Goal: Transaction & Acquisition: Purchase product/service

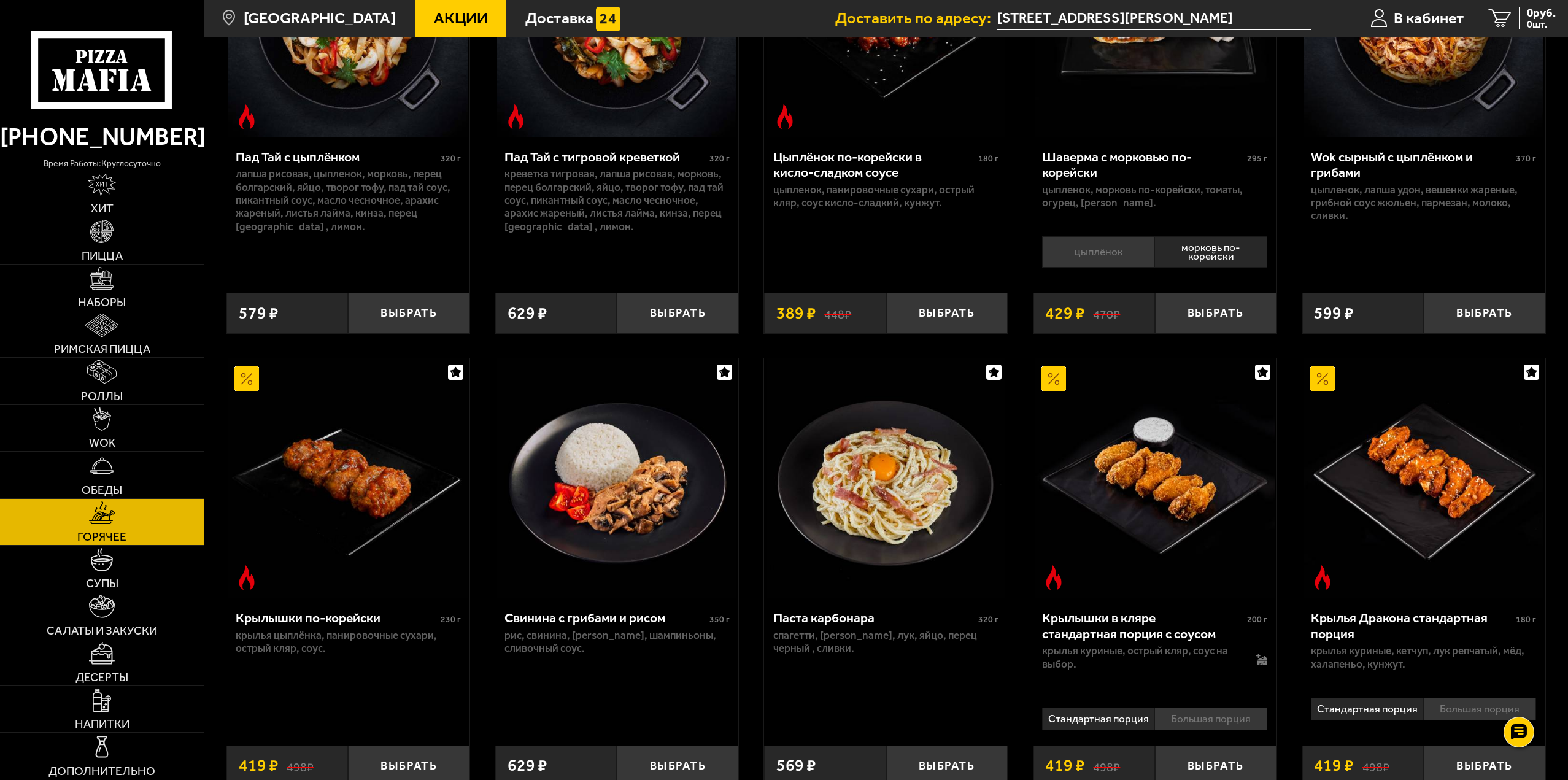
scroll to position [246, 0]
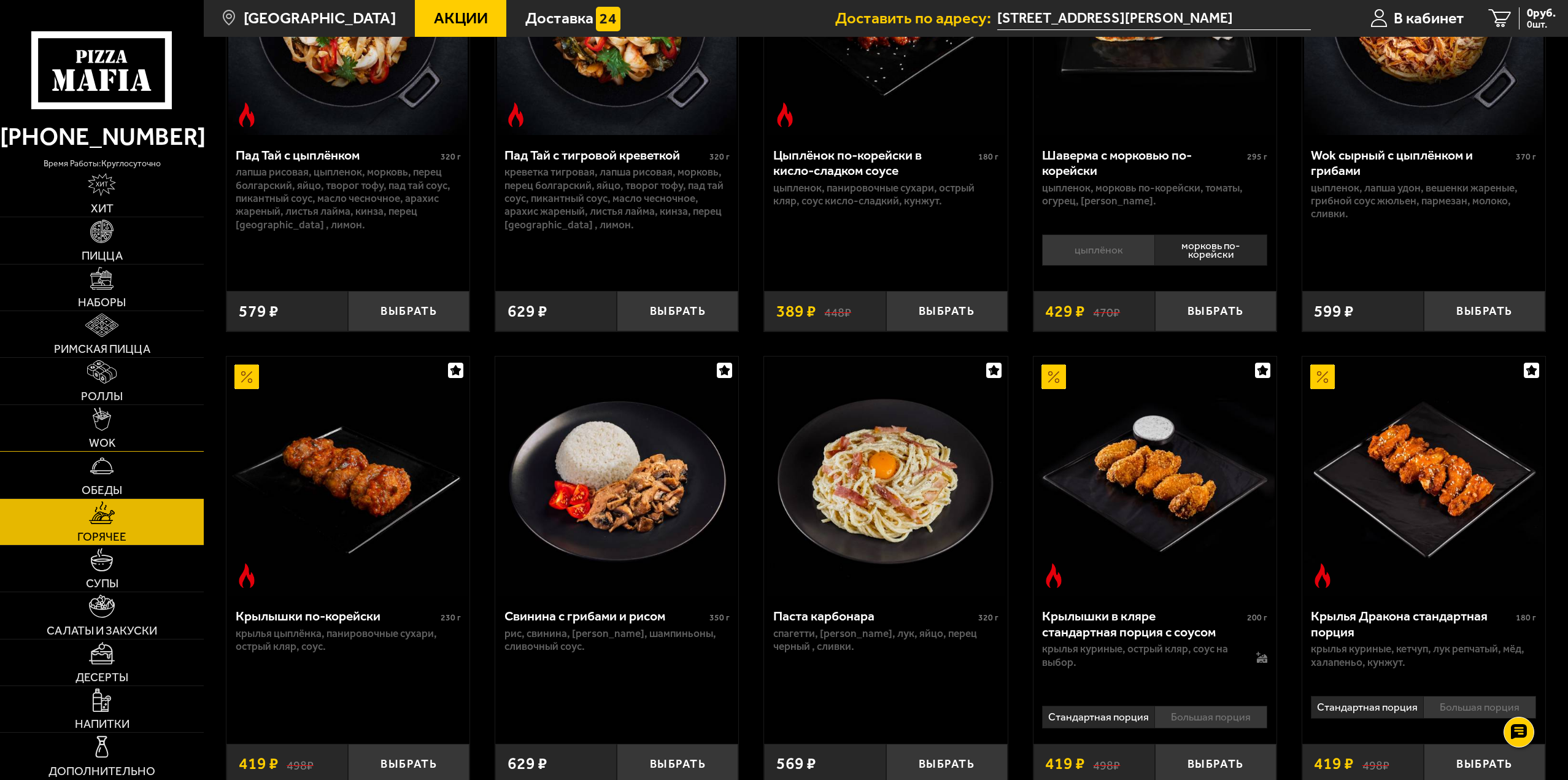
click at [122, 422] on link "WOK" at bounding box center [102, 428] width 204 height 46
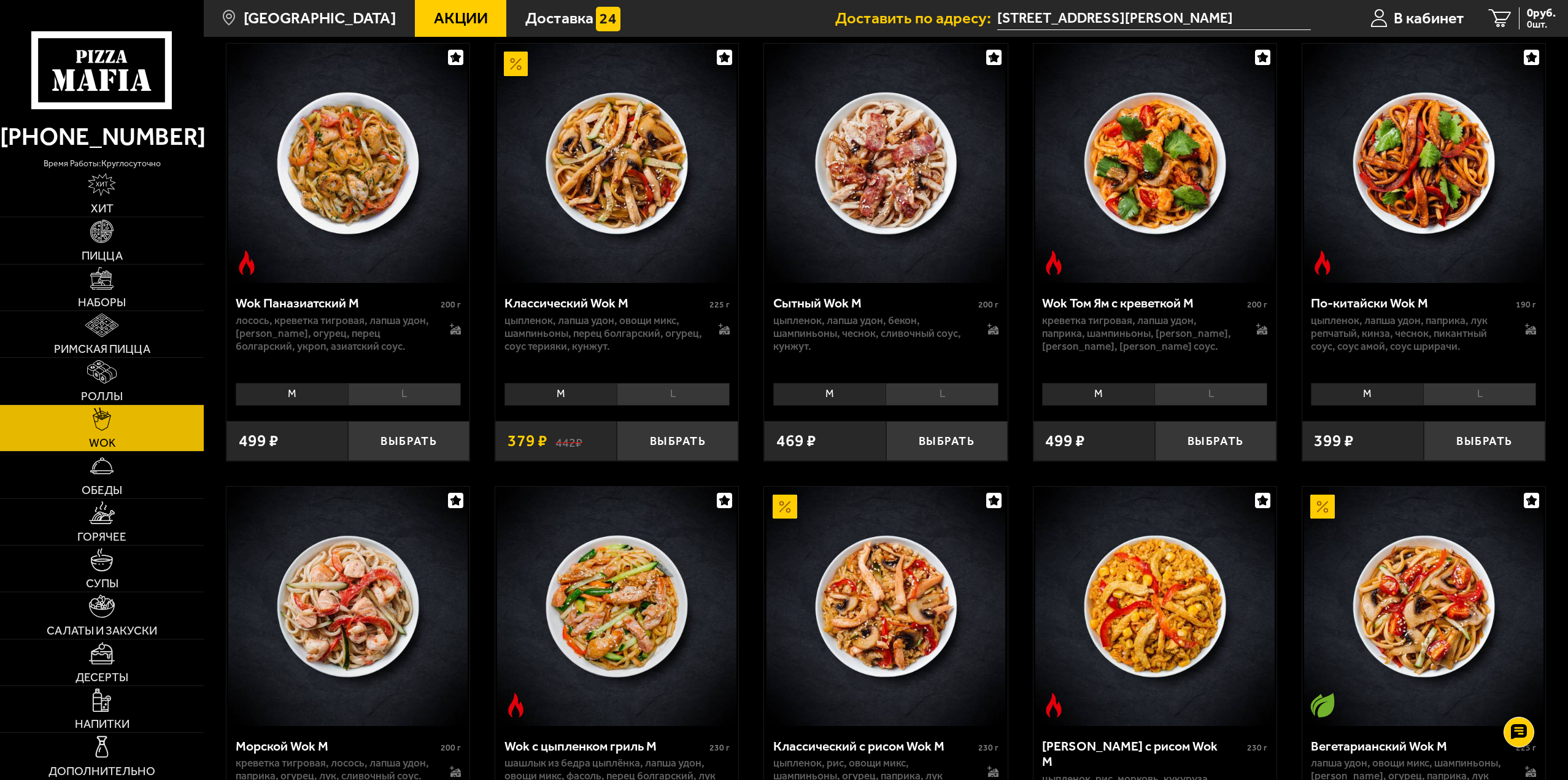
scroll to position [859, 0]
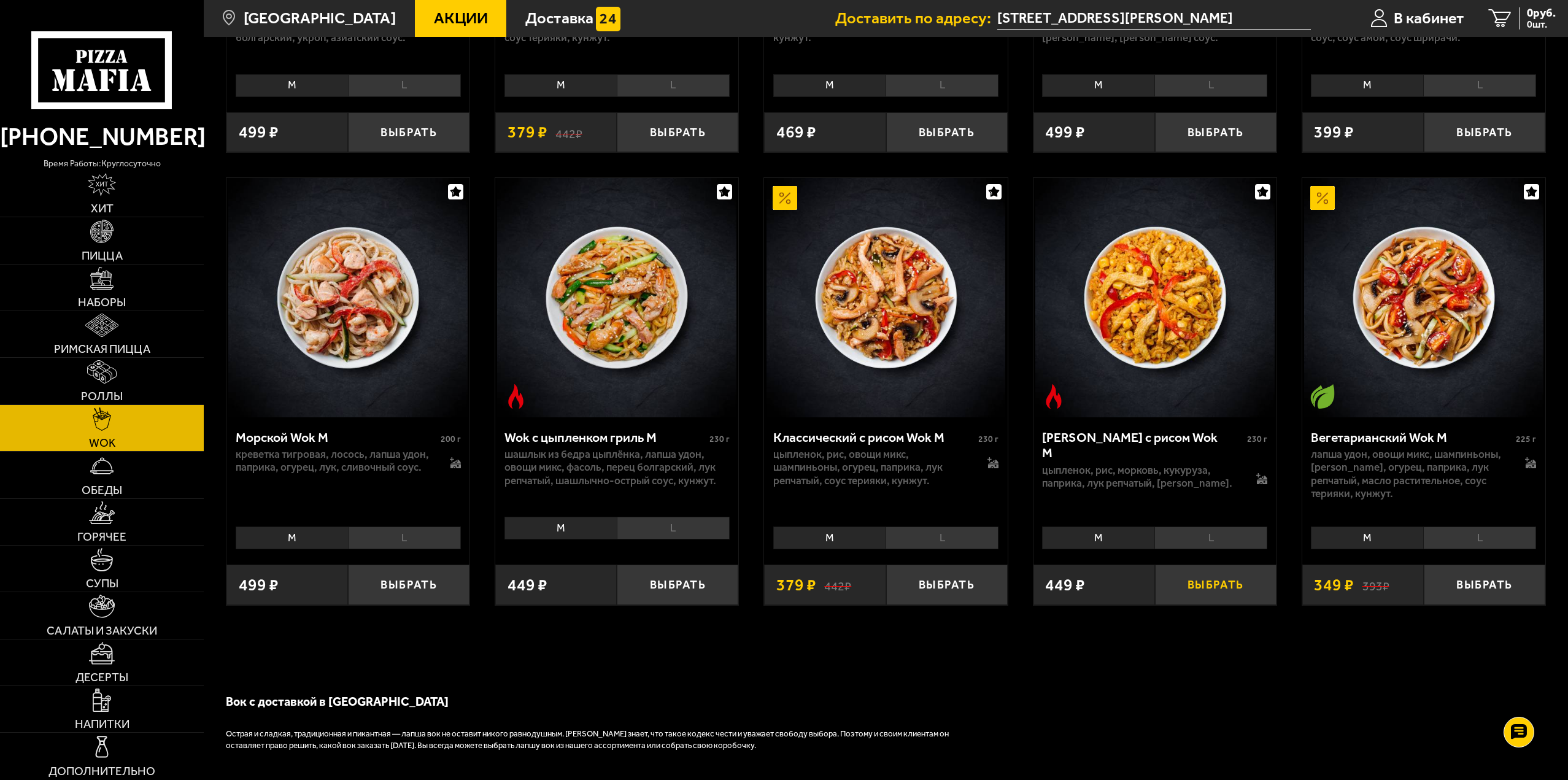
click at [1206, 583] on button "Выбрать" at bounding box center [1216, 585] width 121 height 40
click at [112, 554] on img at bounding box center [102, 560] width 23 height 23
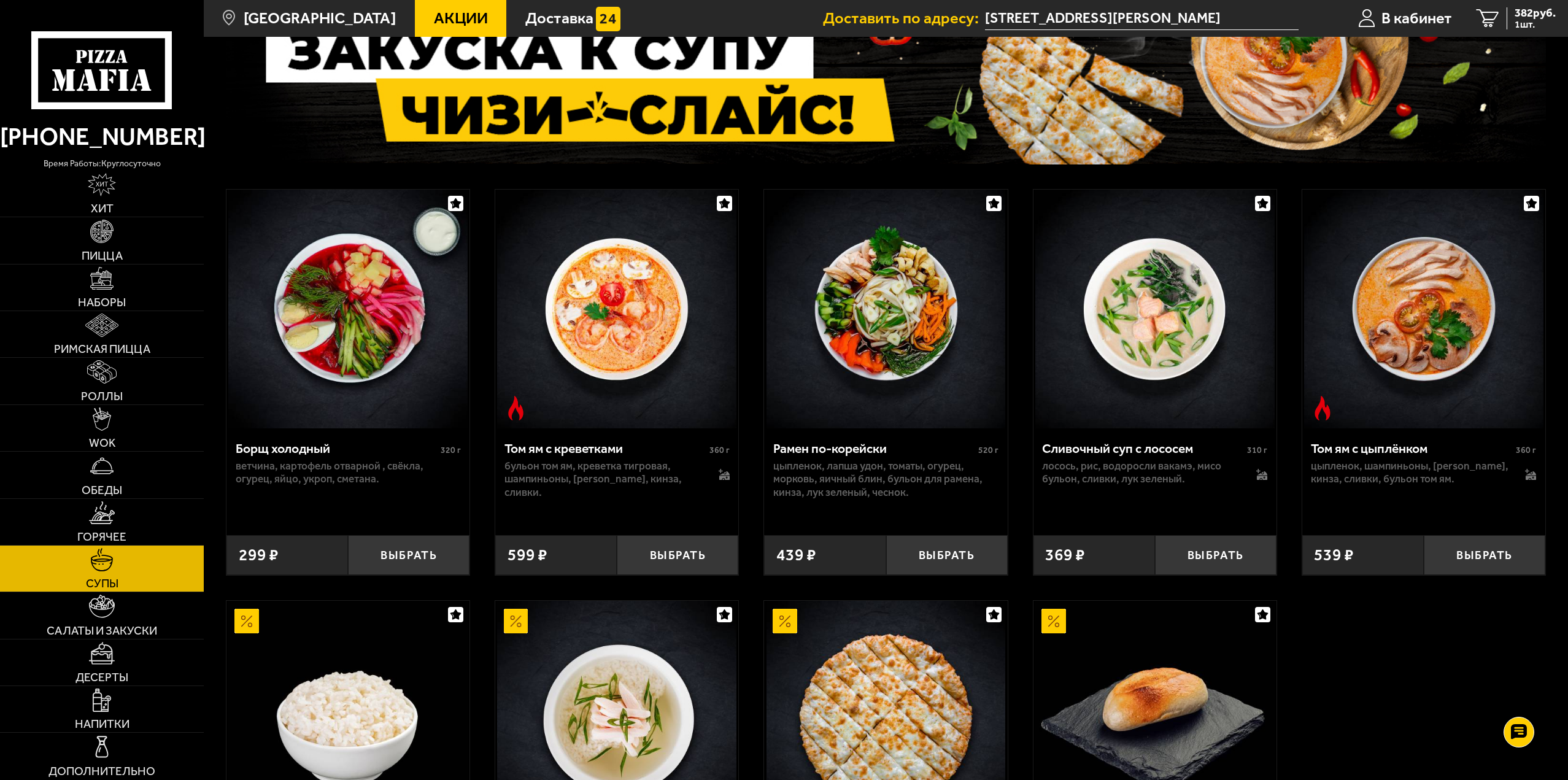
scroll to position [184, 0]
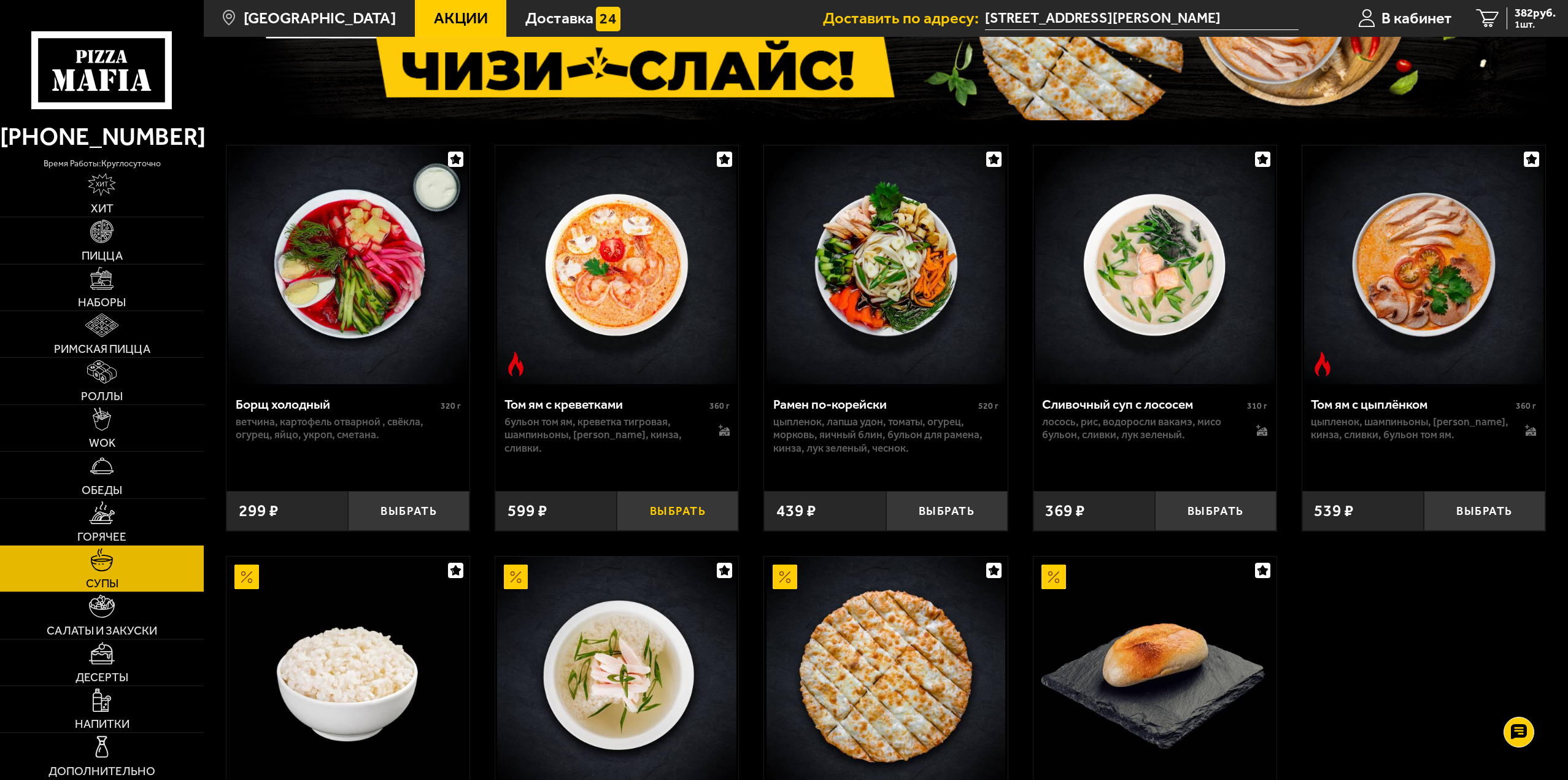
click at [665, 517] on button "Выбрать" at bounding box center [677, 511] width 121 height 40
click at [146, 420] on link "WOK" at bounding box center [102, 428] width 204 height 46
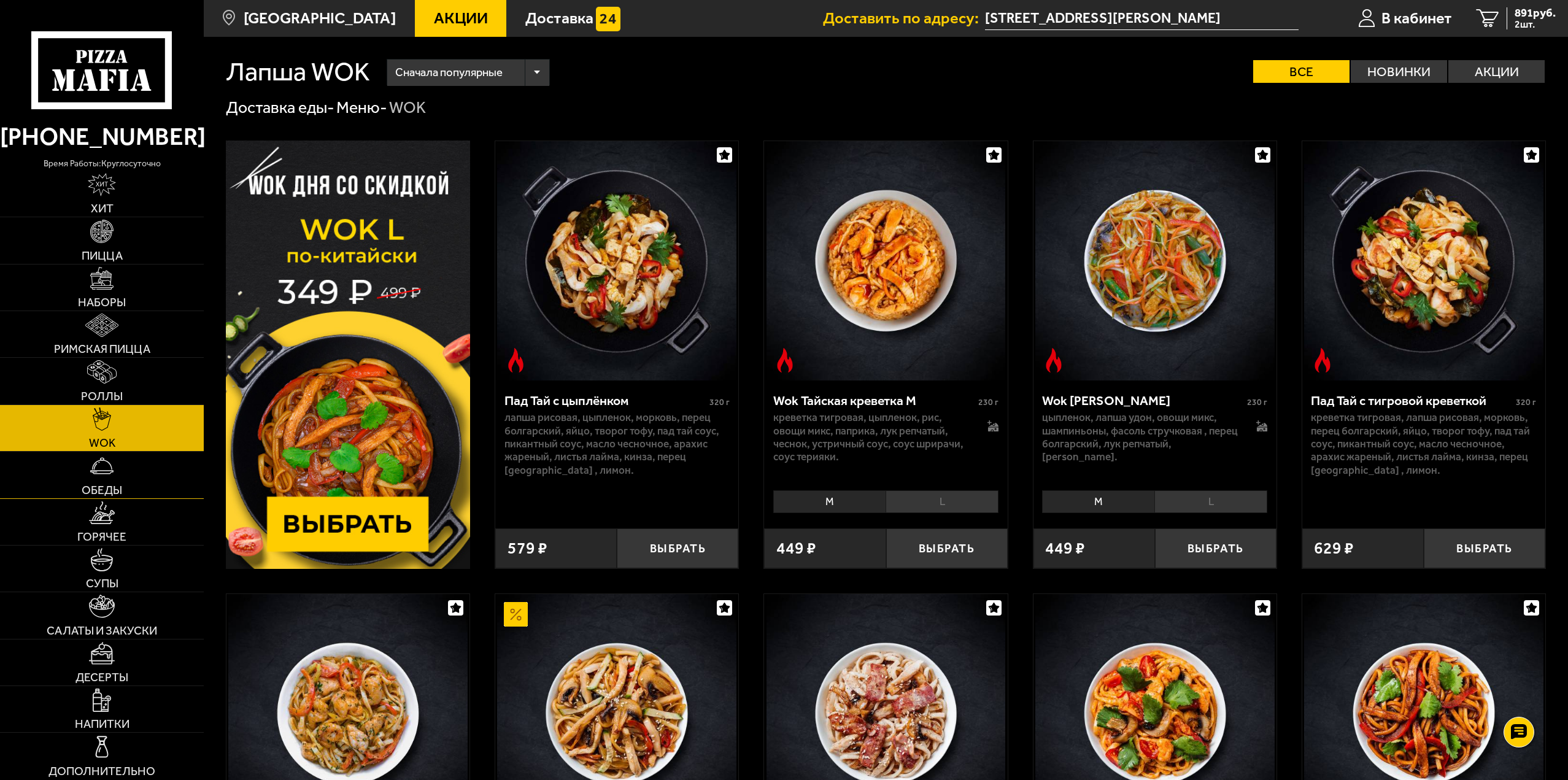
click at [127, 477] on link "Обеды" at bounding box center [102, 474] width 204 height 46
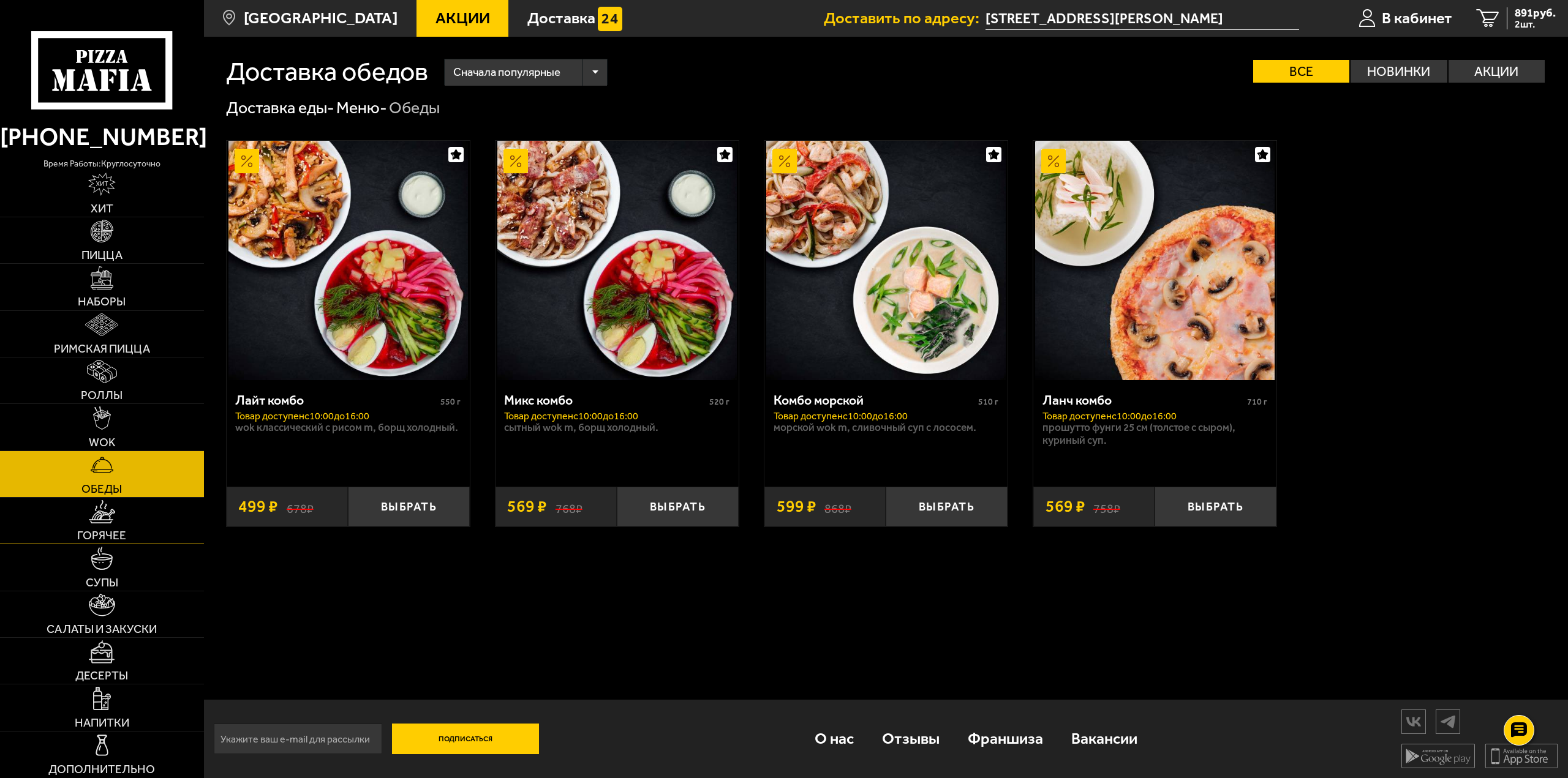
click at [120, 514] on link "Горячее" at bounding box center [102, 521] width 204 height 46
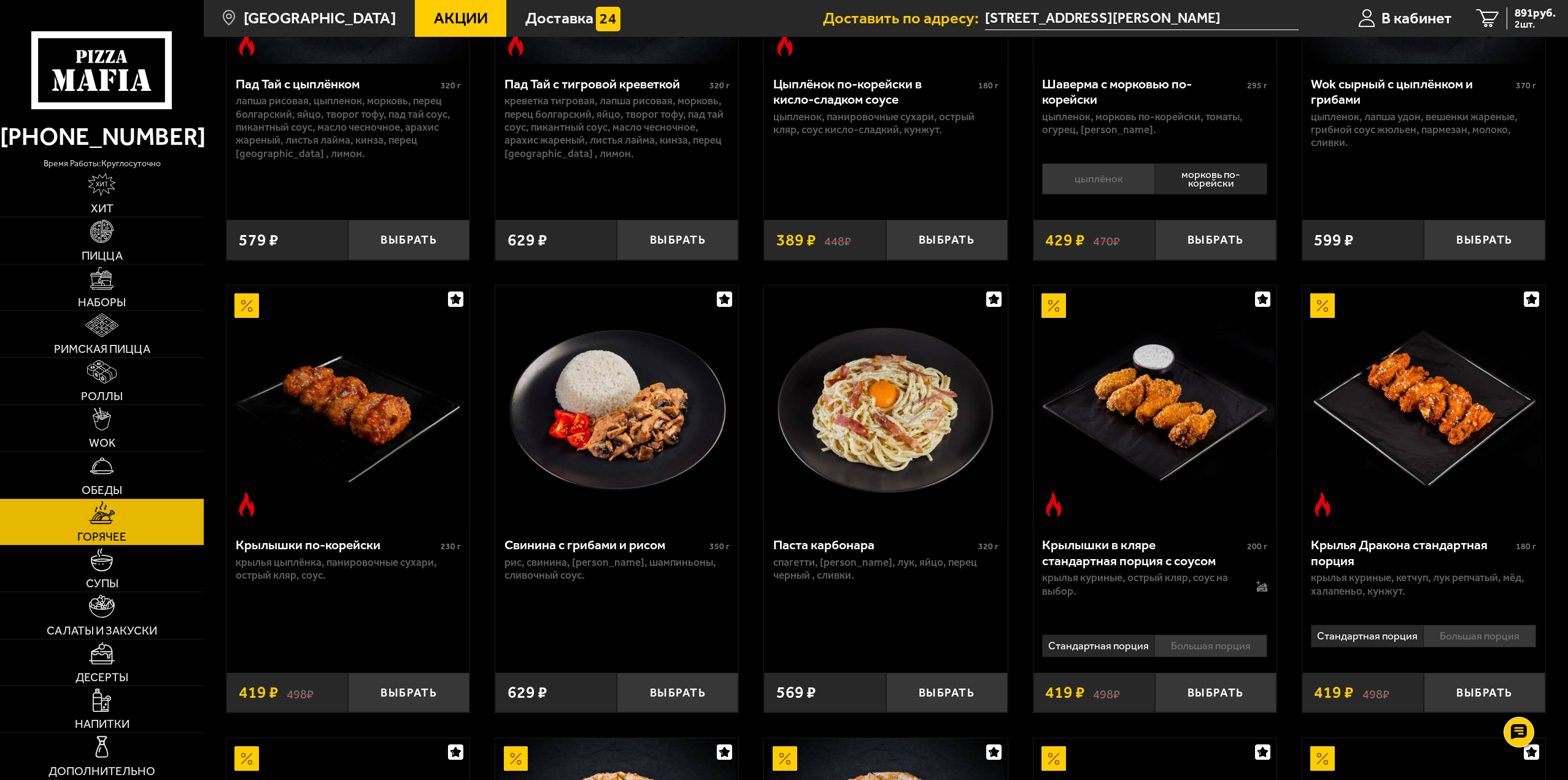
scroll to position [614, 0]
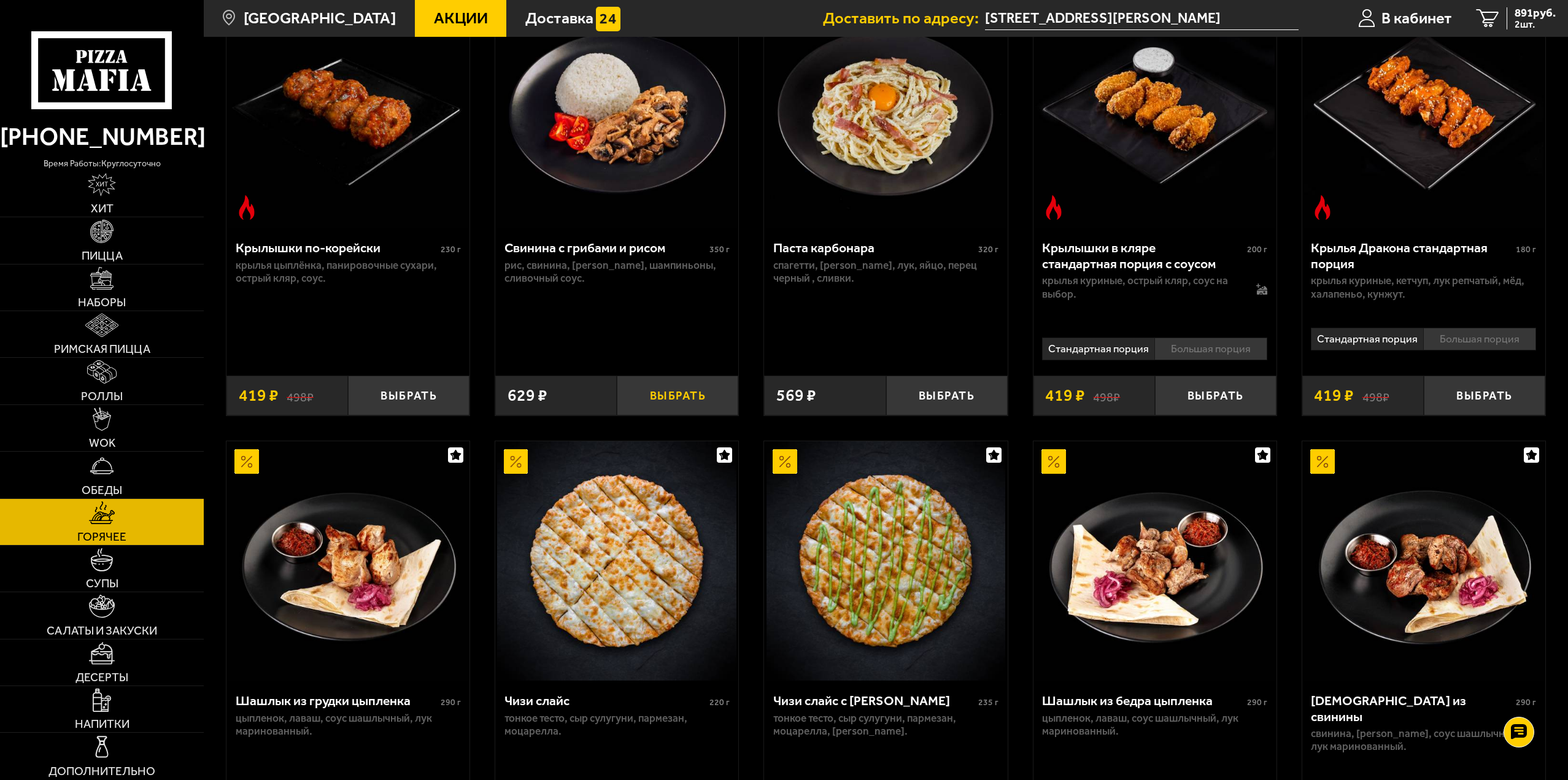
click at [663, 391] on button "Выбрать" at bounding box center [677, 395] width 121 height 40
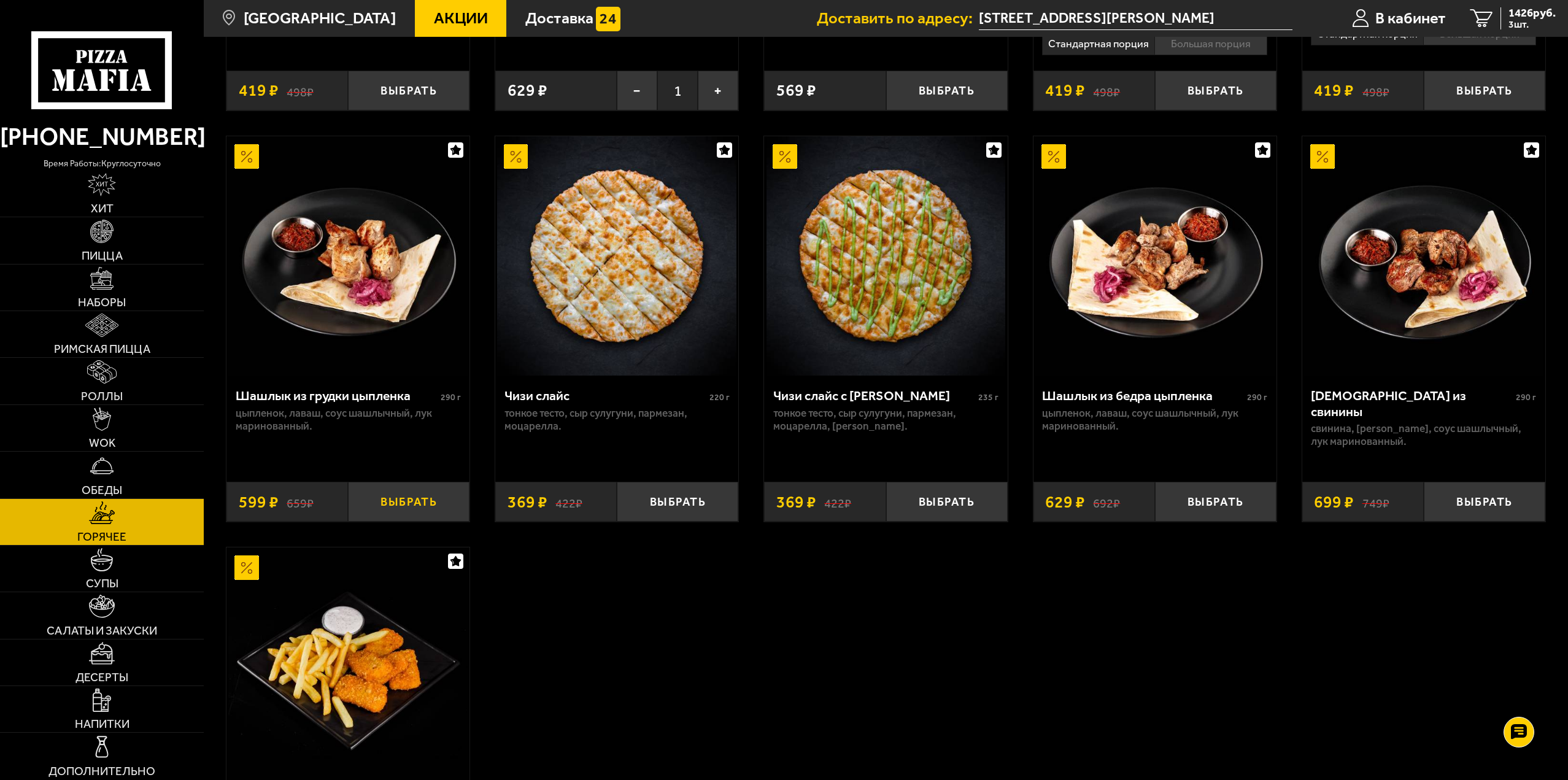
scroll to position [921, 0]
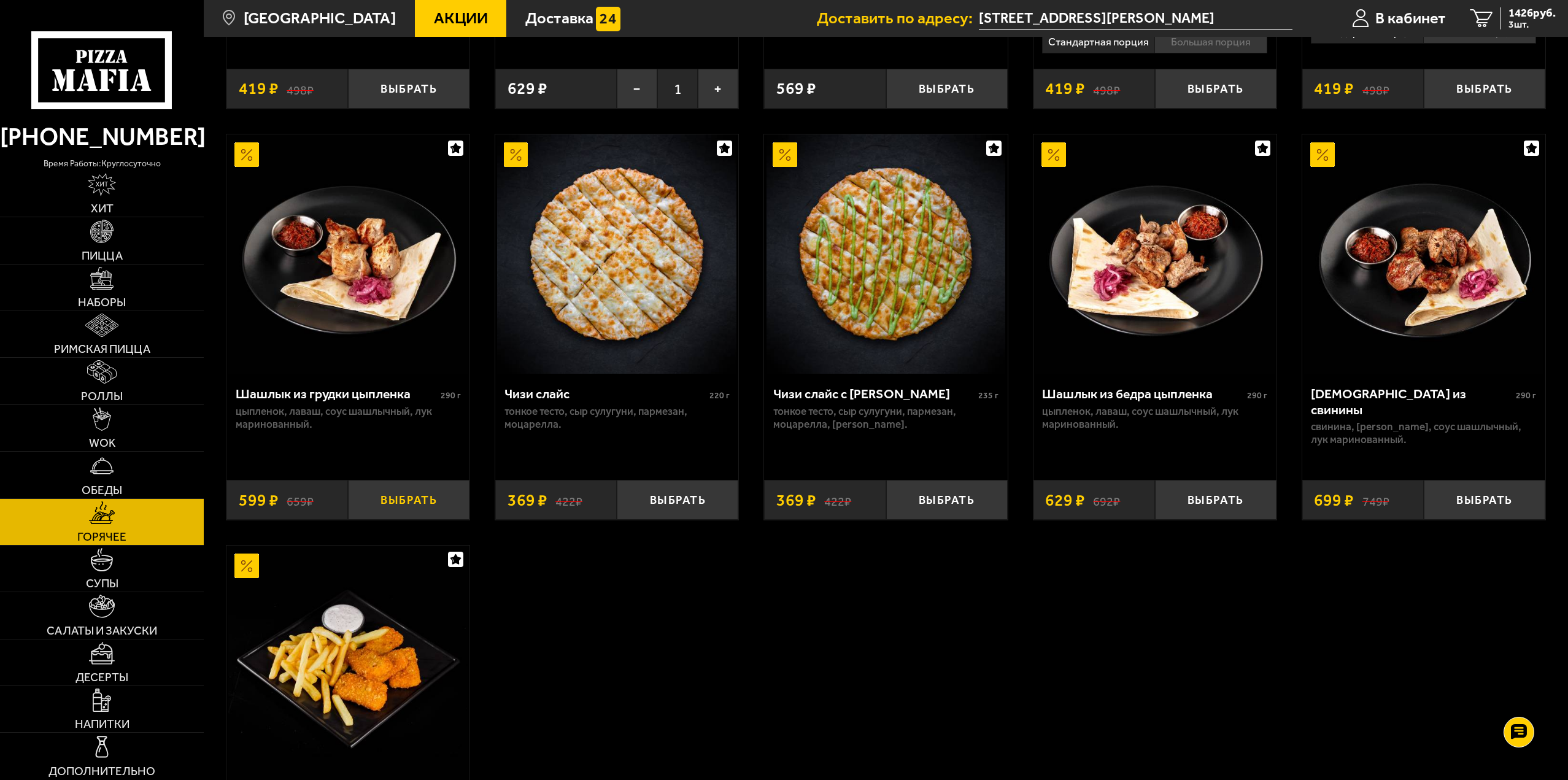
click at [395, 498] on button "Выбрать" at bounding box center [408, 499] width 121 height 40
click at [1508, 23] on span "4 шт." at bounding box center [1532, 24] width 48 height 10
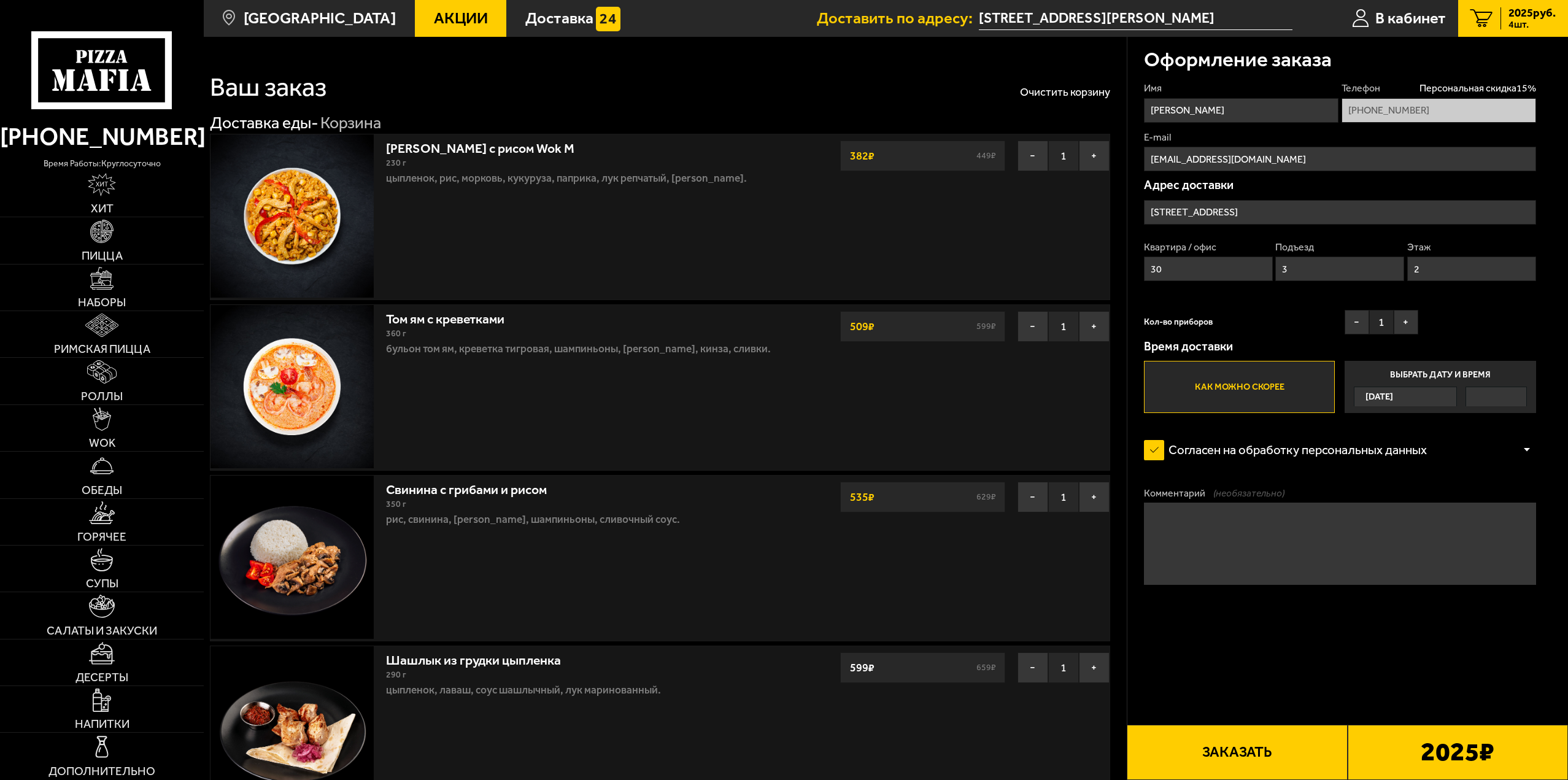
click at [1259, 746] on button "Заказать" at bounding box center [1237, 752] width 220 height 55
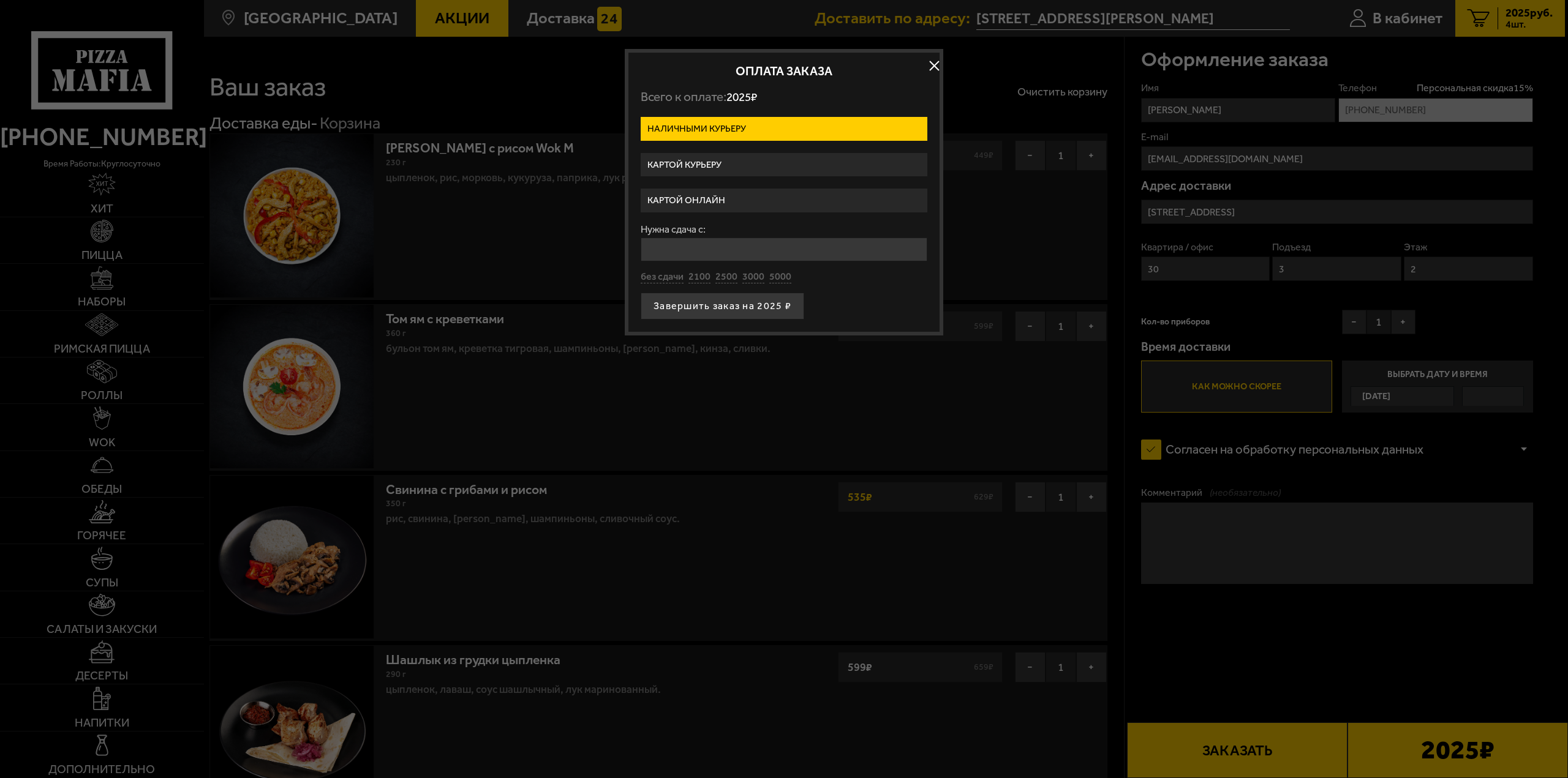
click at [724, 193] on label "Картой онлайн" at bounding box center [783, 201] width 287 height 24
click at [0, 0] on input "Картой онлайн" at bounding box center [0, 0] width 0 height 0
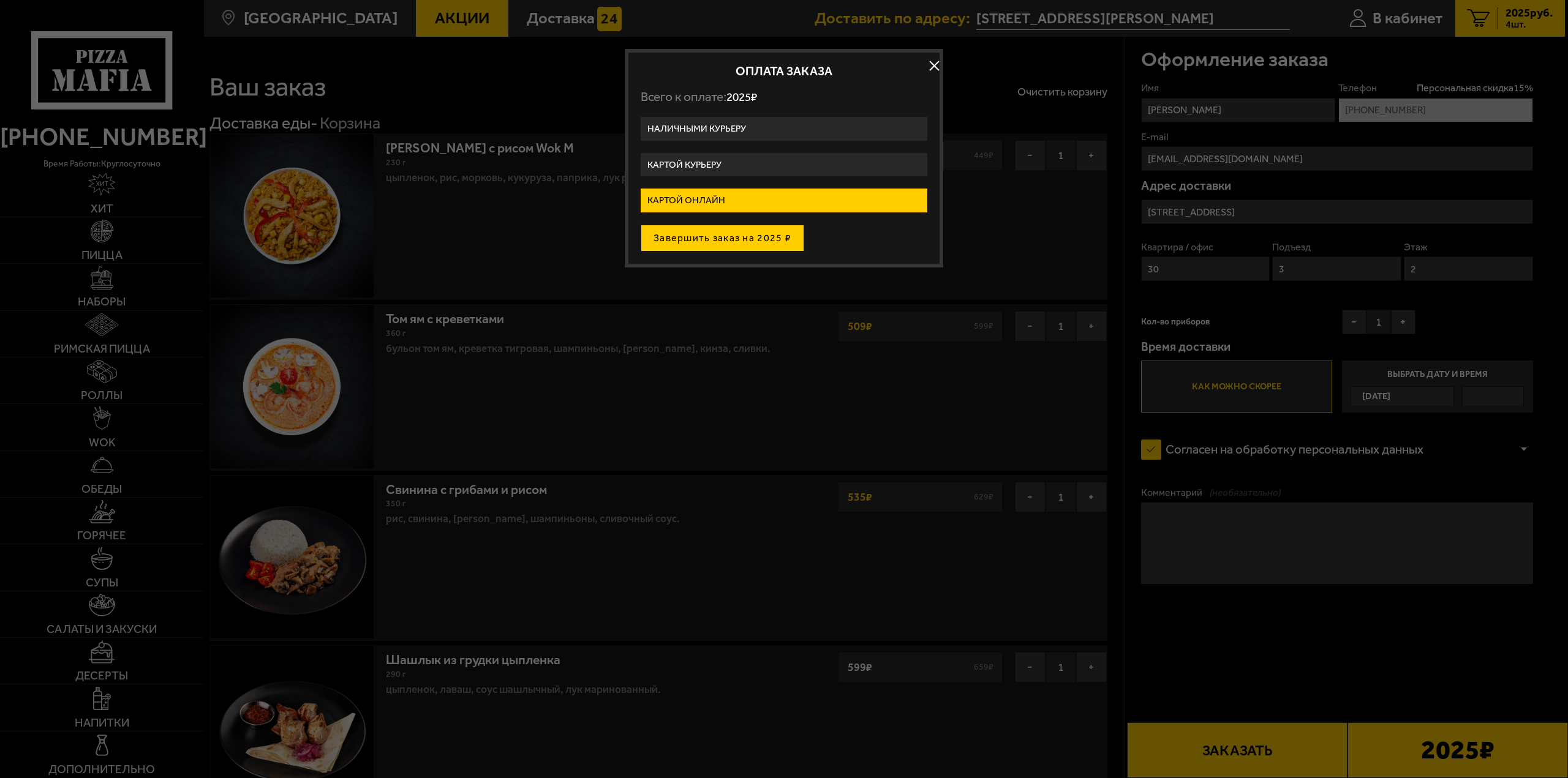
click at [745, 233] on button "Завершить заказ на 2025 ₽" at bounding box center [722, 239] width 163 height 27
